Goal: Entertainment & Leisure: Consume media (video, audio)

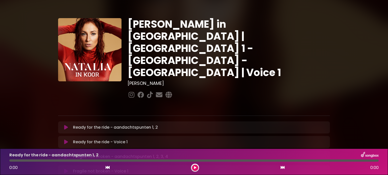
click at [65, 140] on icon at bounding box center [66, 142] width 4 height 5
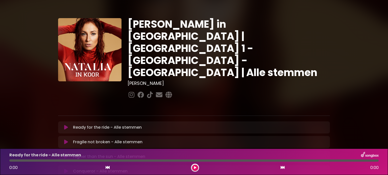
click at [65, 125] on icon at bounding box center [66, 127] width 4 height 5
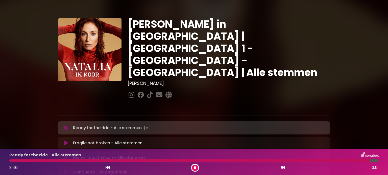
click at [67, 141] on icon at bounding box center [66, 143] width 4 height 5
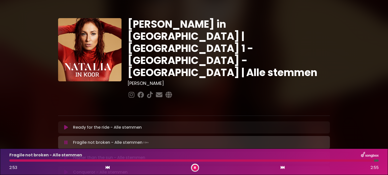
click at [64, 156] on button at bounding box center [66, 158] width 10 height 5
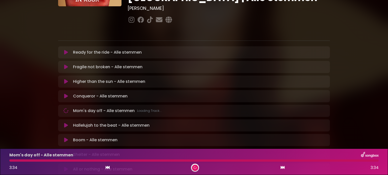
scroll to position [76, 0]
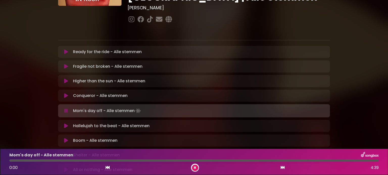
click at [65, 124] on icon at bounding box center [66, 126] width 4 height 5
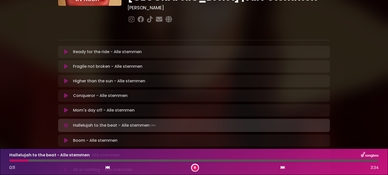
click at [64, 108] on icon at bounding box center [66, 111] width 6 height 6
click at [64, 123] on button at bounding box center [66, 125] width 10 height 5
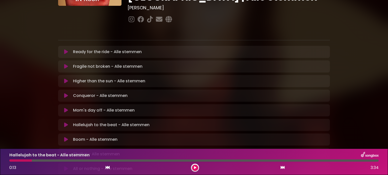
click at [16, 161] on div at bounding box center [20, 161] width 22 height 2
drag, startPoint x: 30, startPoint y: 161, endPoint x: 5, endPoint y: 163, distance: 24.8
click at [5, 163] on div "Hallelujah to the beat - Alle stemmen 0:13 3:34" at bounding box center [194, 162] width 388 height 27
click at [106, 168] on icon at bounding box center [108, 168] width 4 height 4
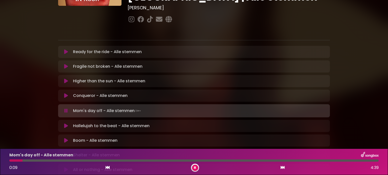
click at [68, 124] on button at bounding box center [66, 126] width 10 height 5
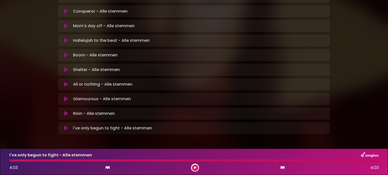
scroll to position [159, 0]
